Goal: Task Accomplishment & Management: Use online tool/utility

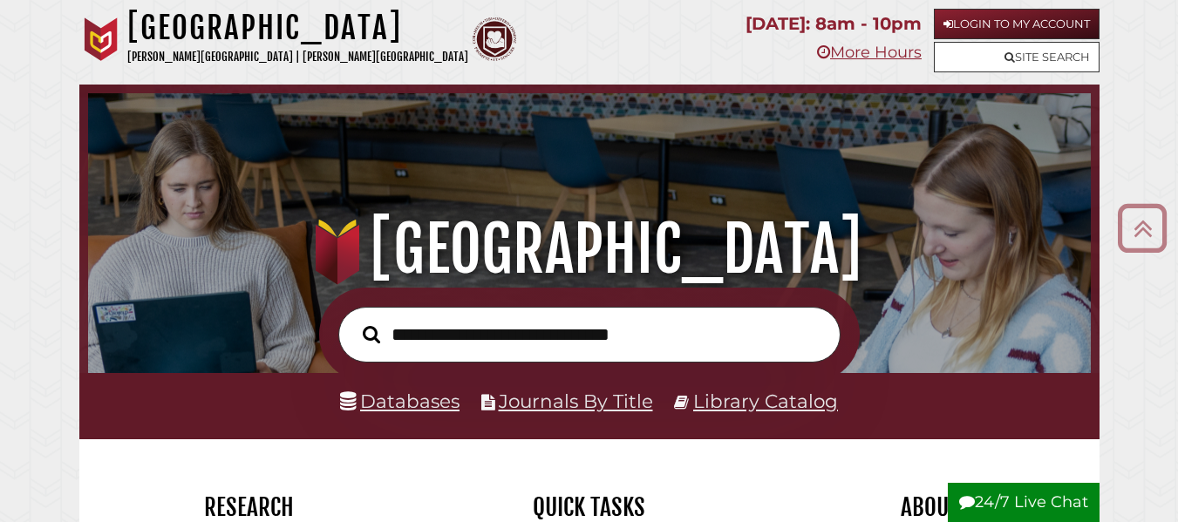
click at [532, 344] on input "text" at bounding box center [589, 335] width 502 height 57
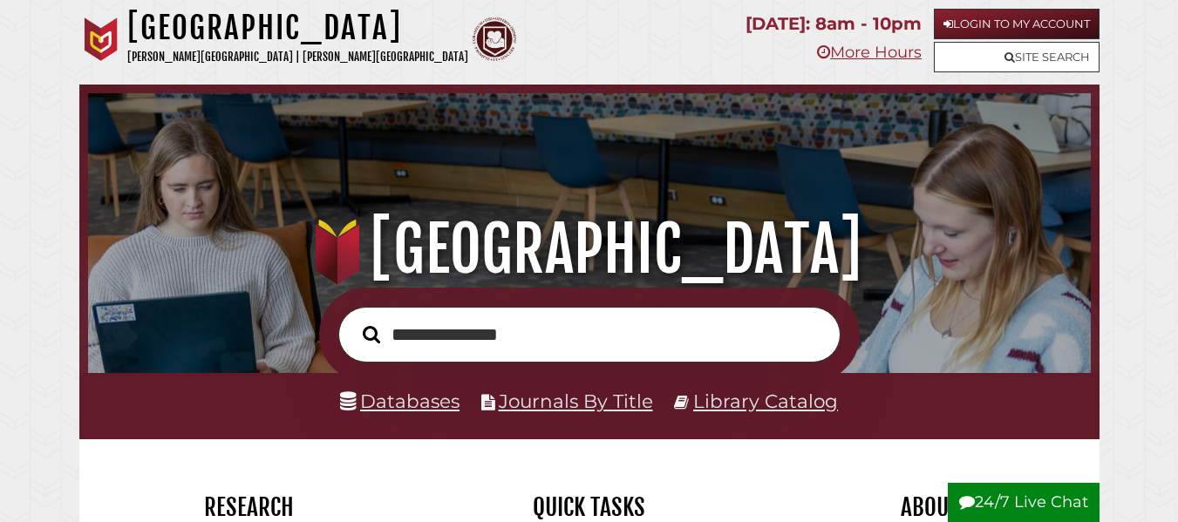
type input "**********"
click at [354, 321] on button "Search" at bounding box center [371, 334] width 35 height 27
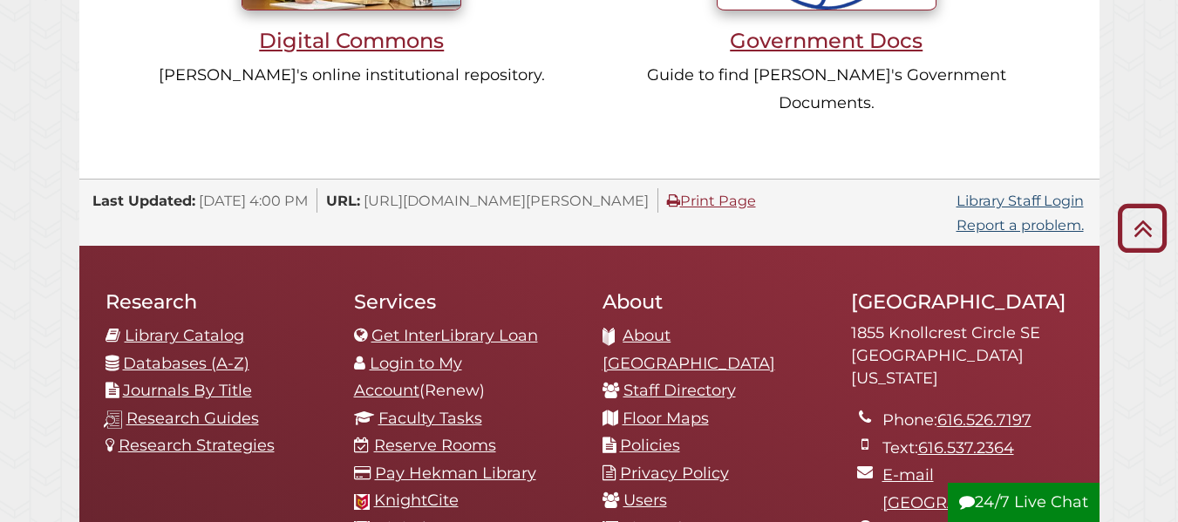
scroll to position [1744, 0]
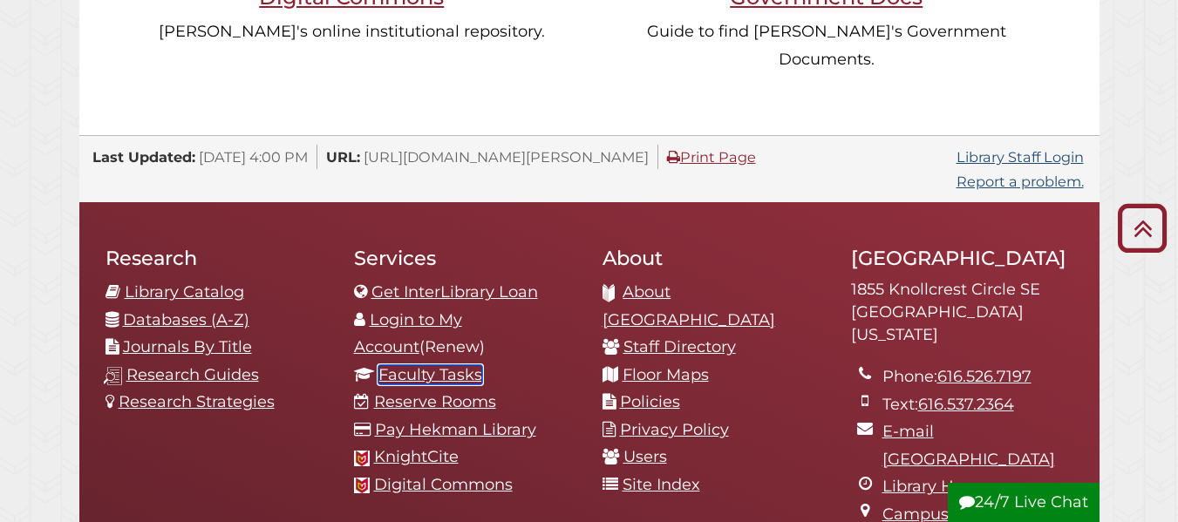
click at [445, 365] on link "Faculty Tasks" at bounding box center [431, 374] width 104 height 19
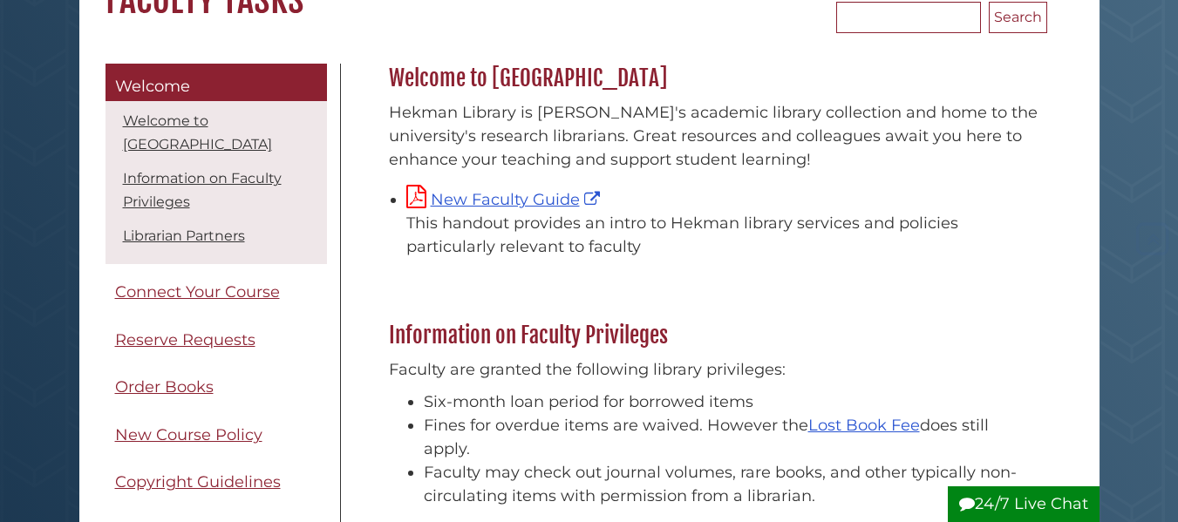
scroll to position [262, 0]
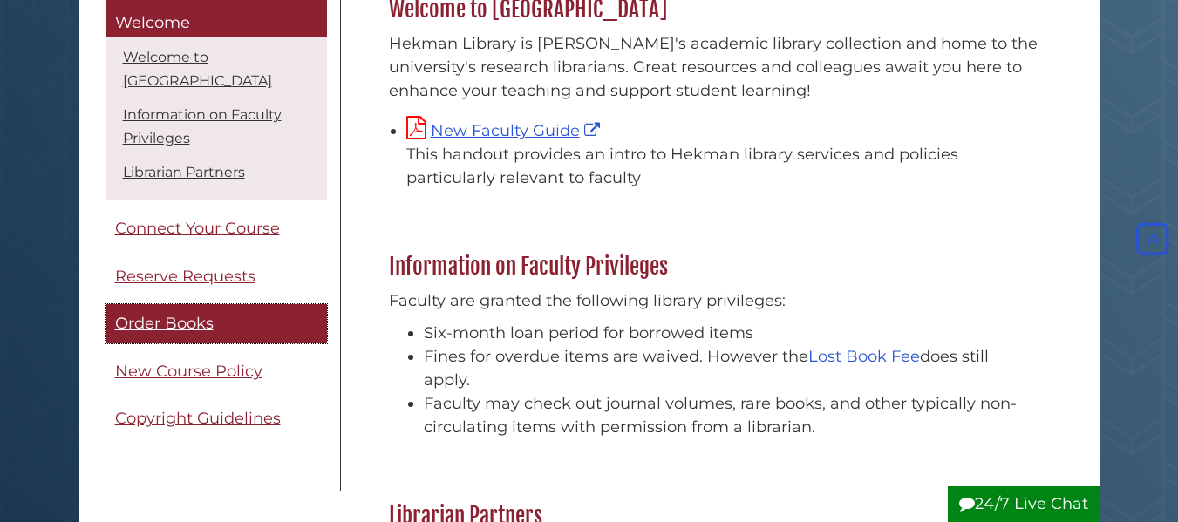
click at [181, 316] on span "Order Books" at bounding box center [164, 324] width 99 height 19
